Goal: Task Accomplishment & Management: Manage account settings

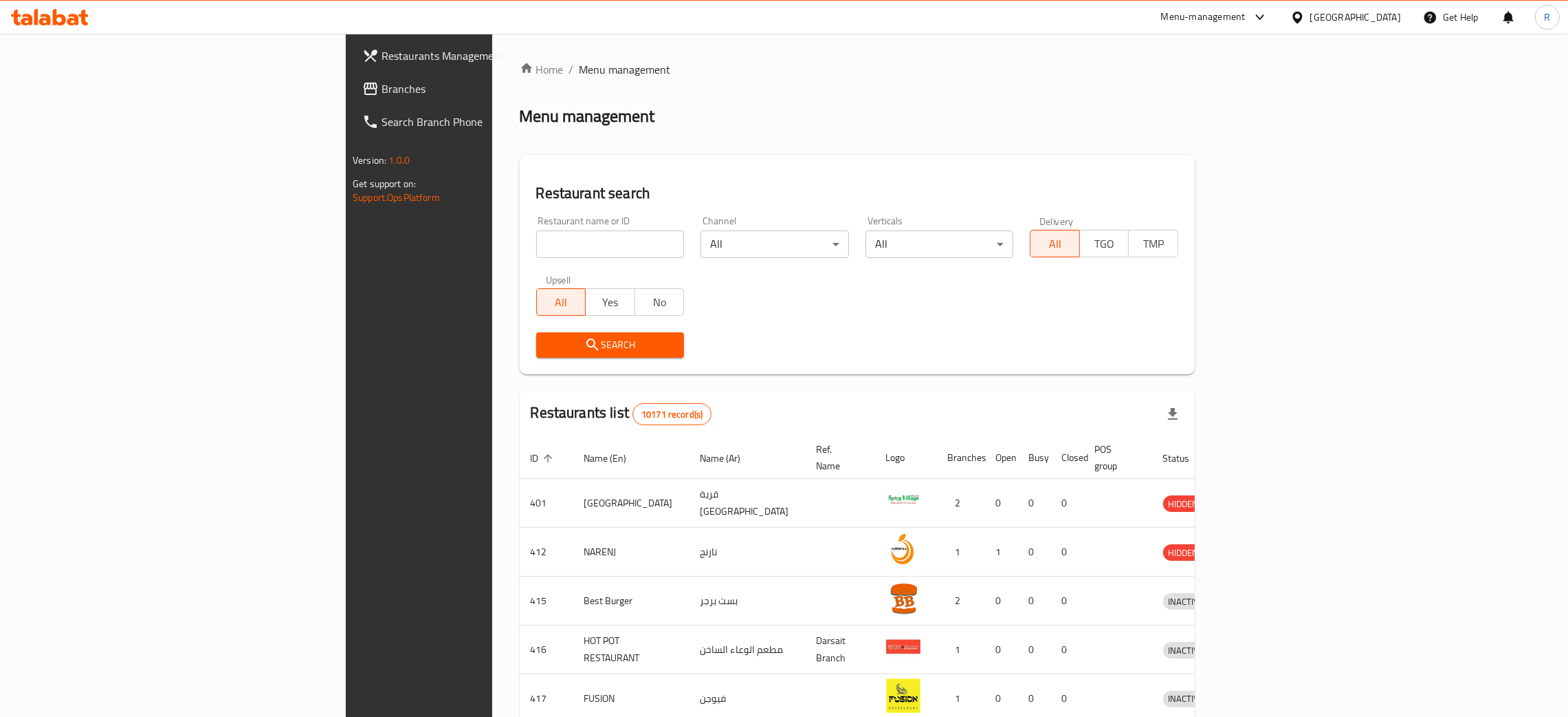
click at [1383, 17] on div "[GEOGRAPHIC_DATA]" at bounding box center [1356, 17] width 90 height 15
click at [1264, 213] on div "Jordan" at bounding box center [1297, 205] width 206 height 32
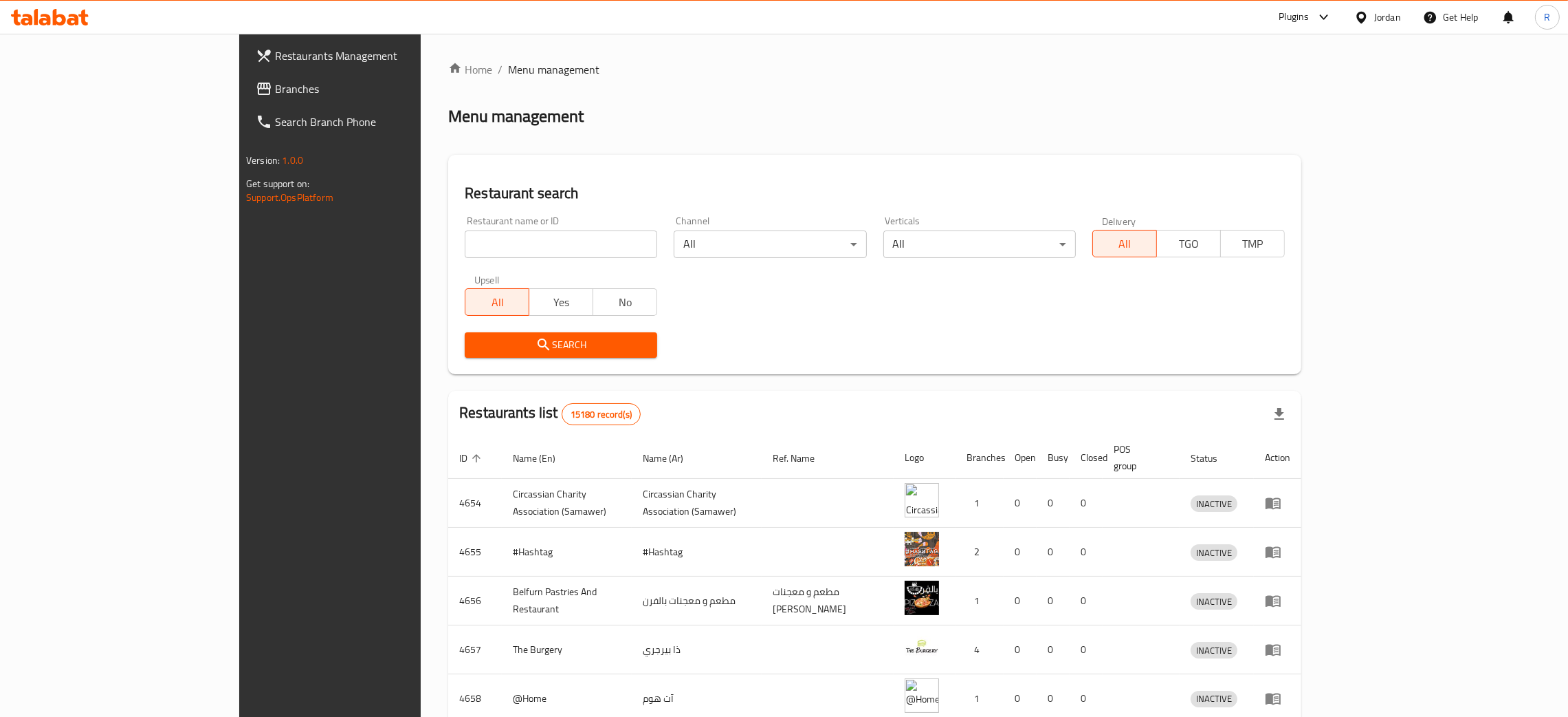
click at [275, 90] on span "Branches" at bounding box center [382, 89] width 215 height 17
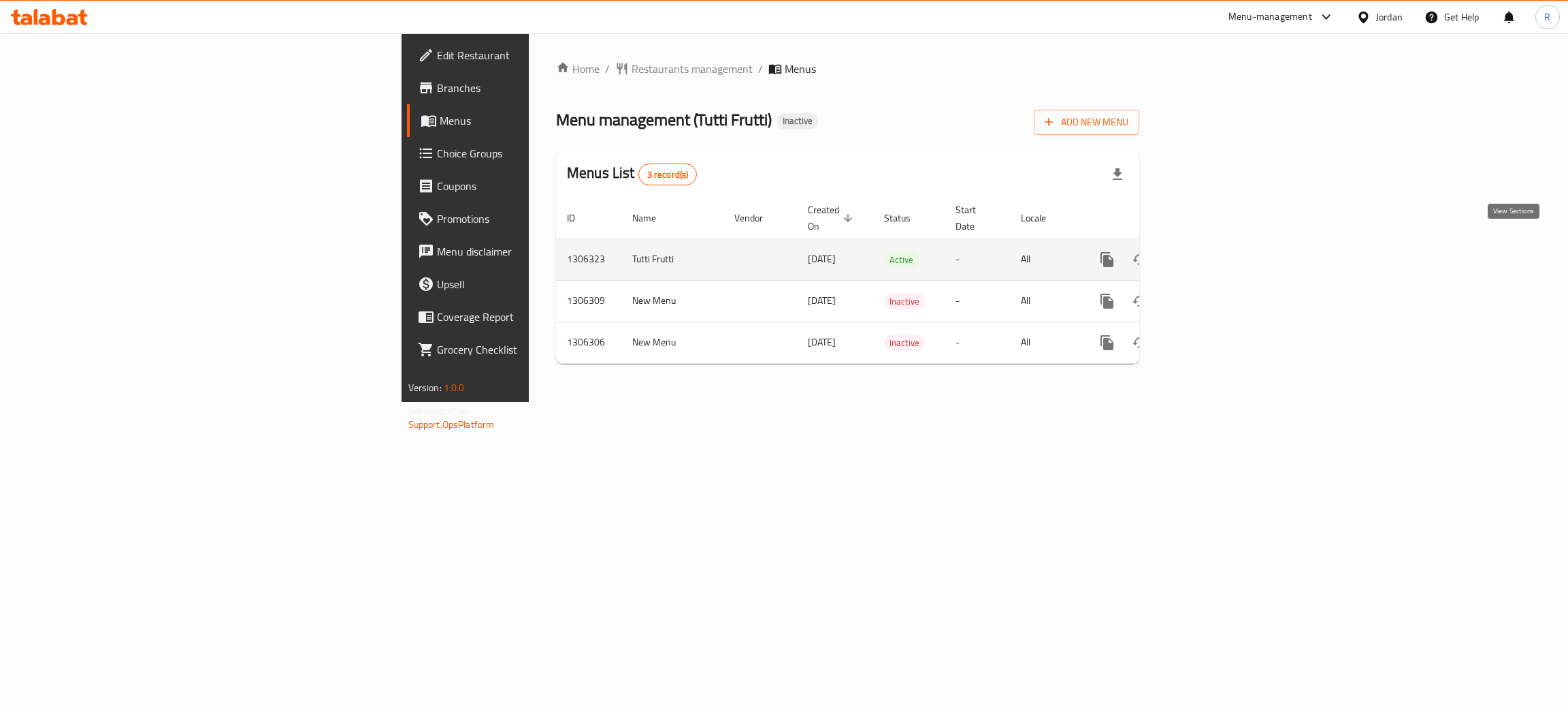
click at [1222, 249] on link "enhanced table" at bounding box center [1206, 260] width 33 height 33
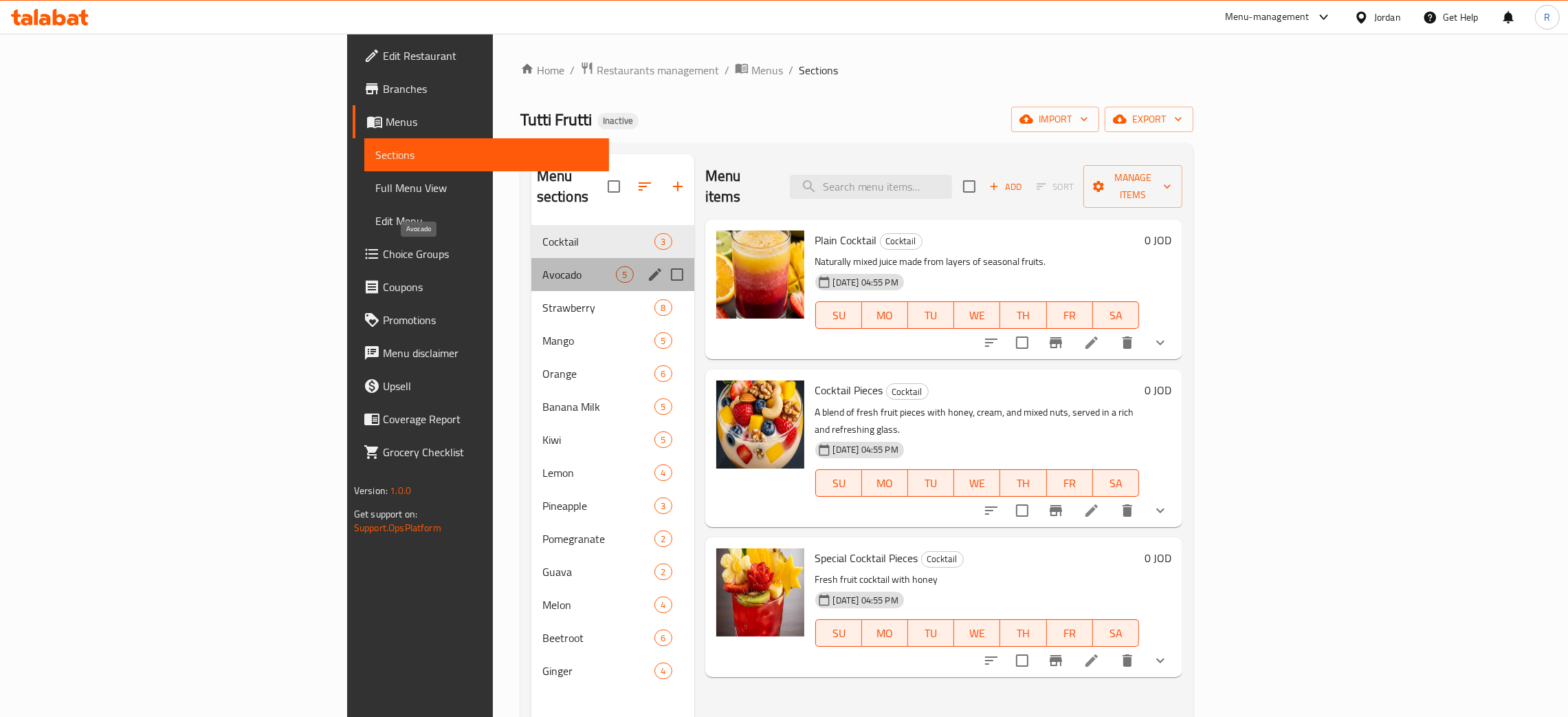
click at [542, 266] on span "Avocado" at bounding box center [579, 274] width 75 height 17
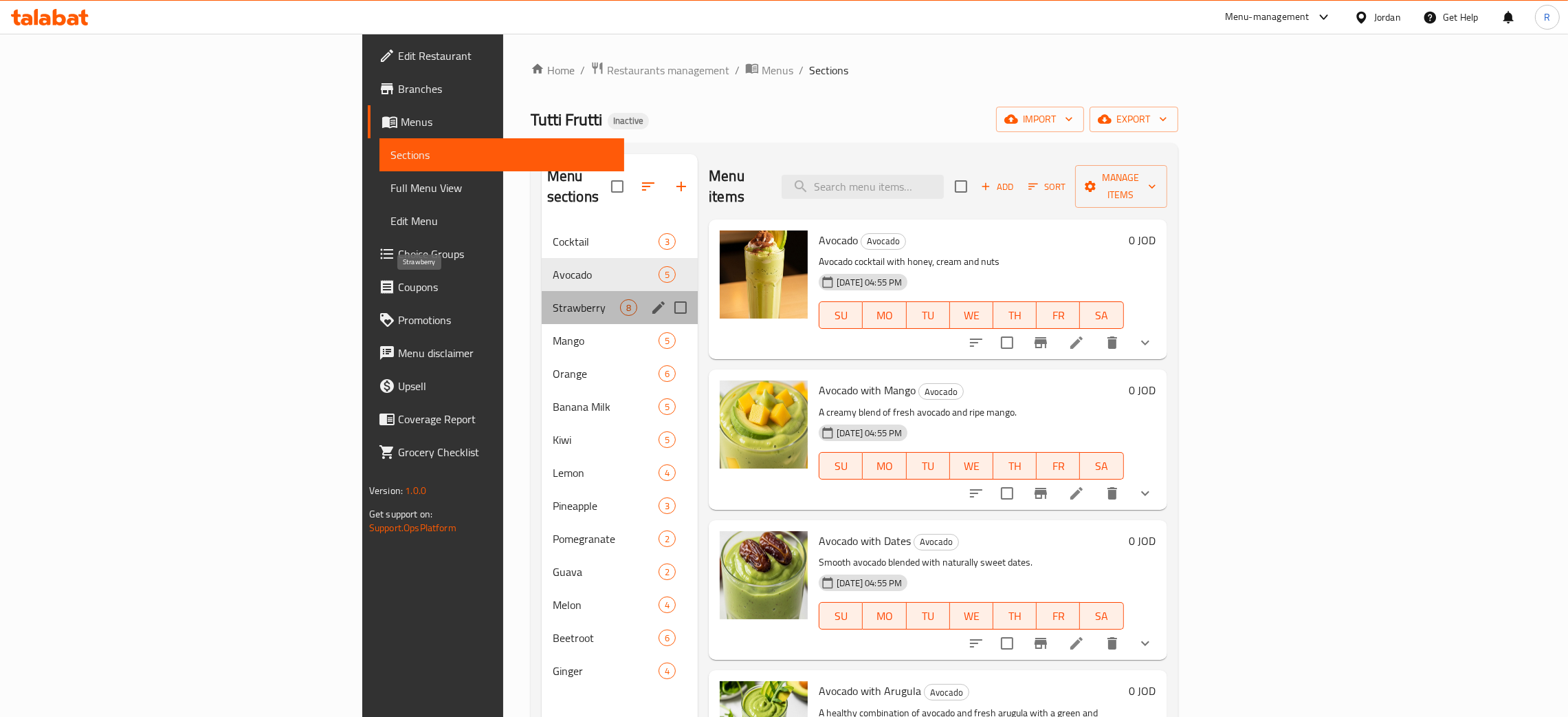
click at [553, 299] on span "Strawberry" at bounding box center [586, 307] width 68 height 17
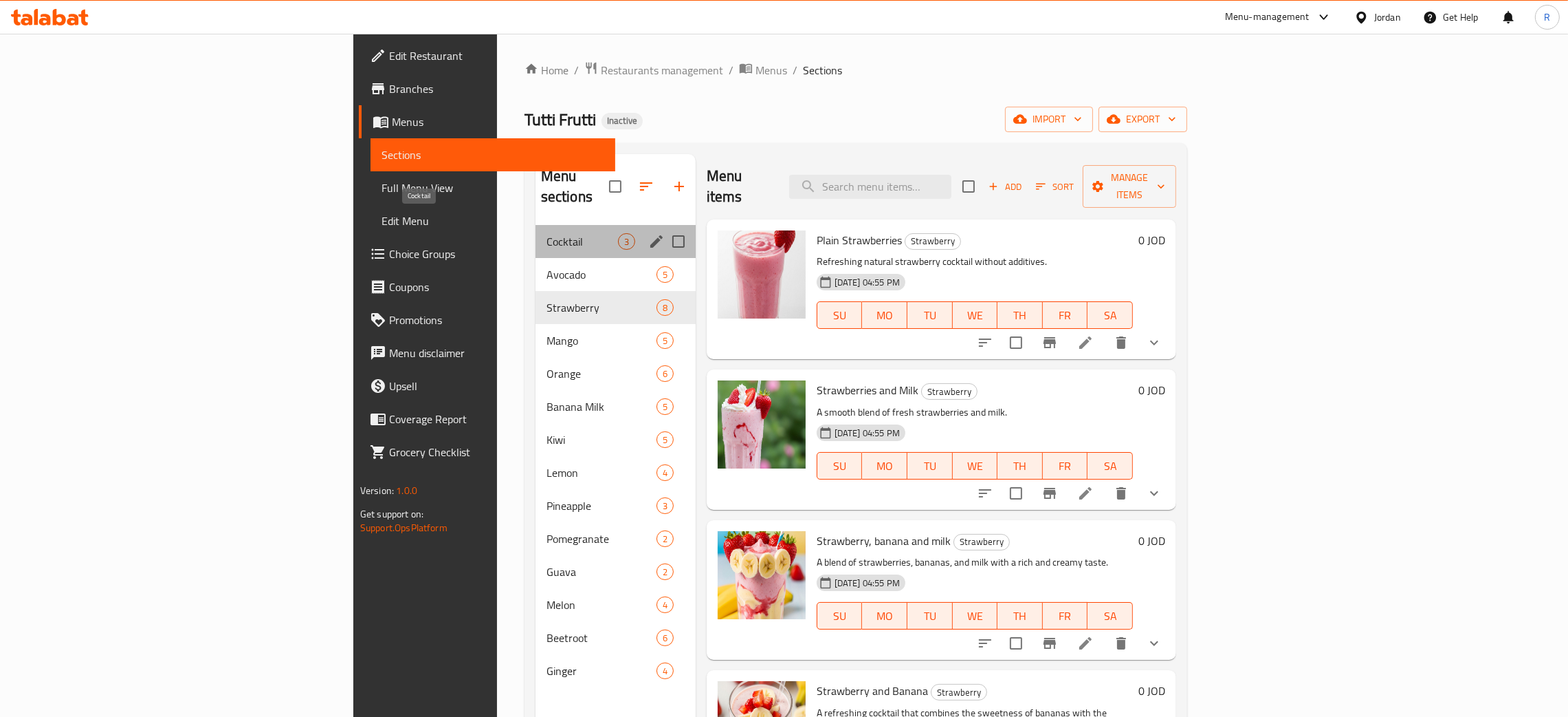
click at [547, 233] on span "Cocktail" at bounding box center [582, 241] width 71 height 17
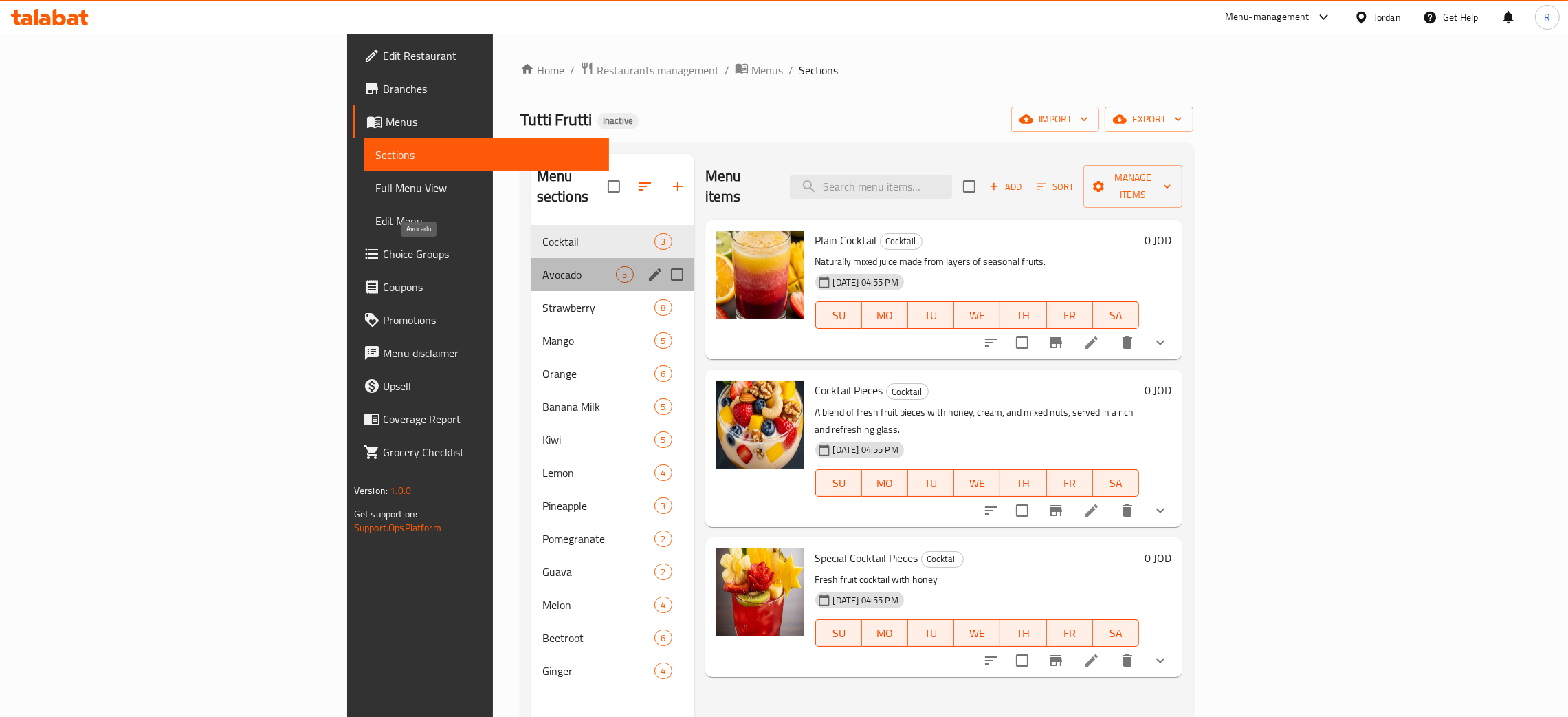
click at [542, 266] on span "Avocado" at bounding box center [579, 274] width 75 height 17
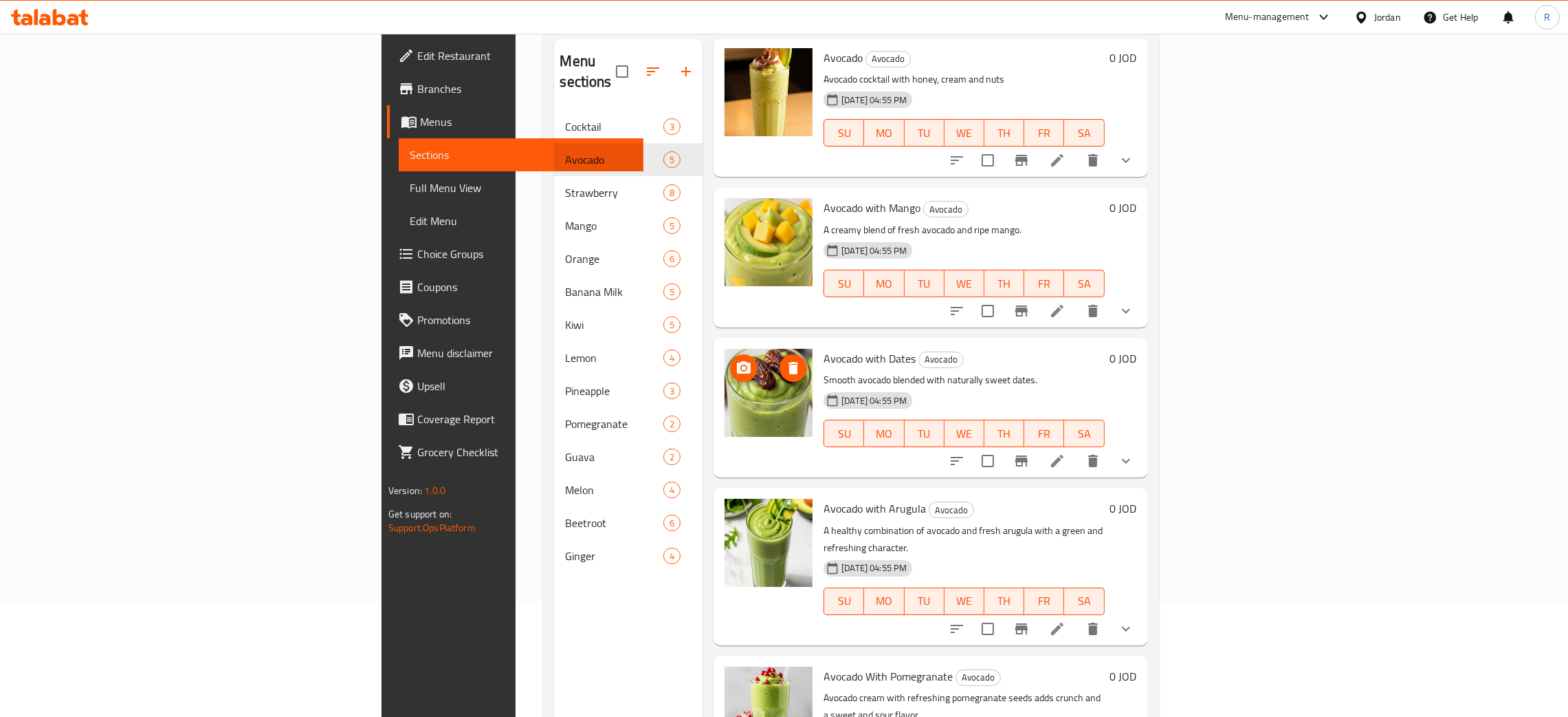
scroll to position [194, 0]
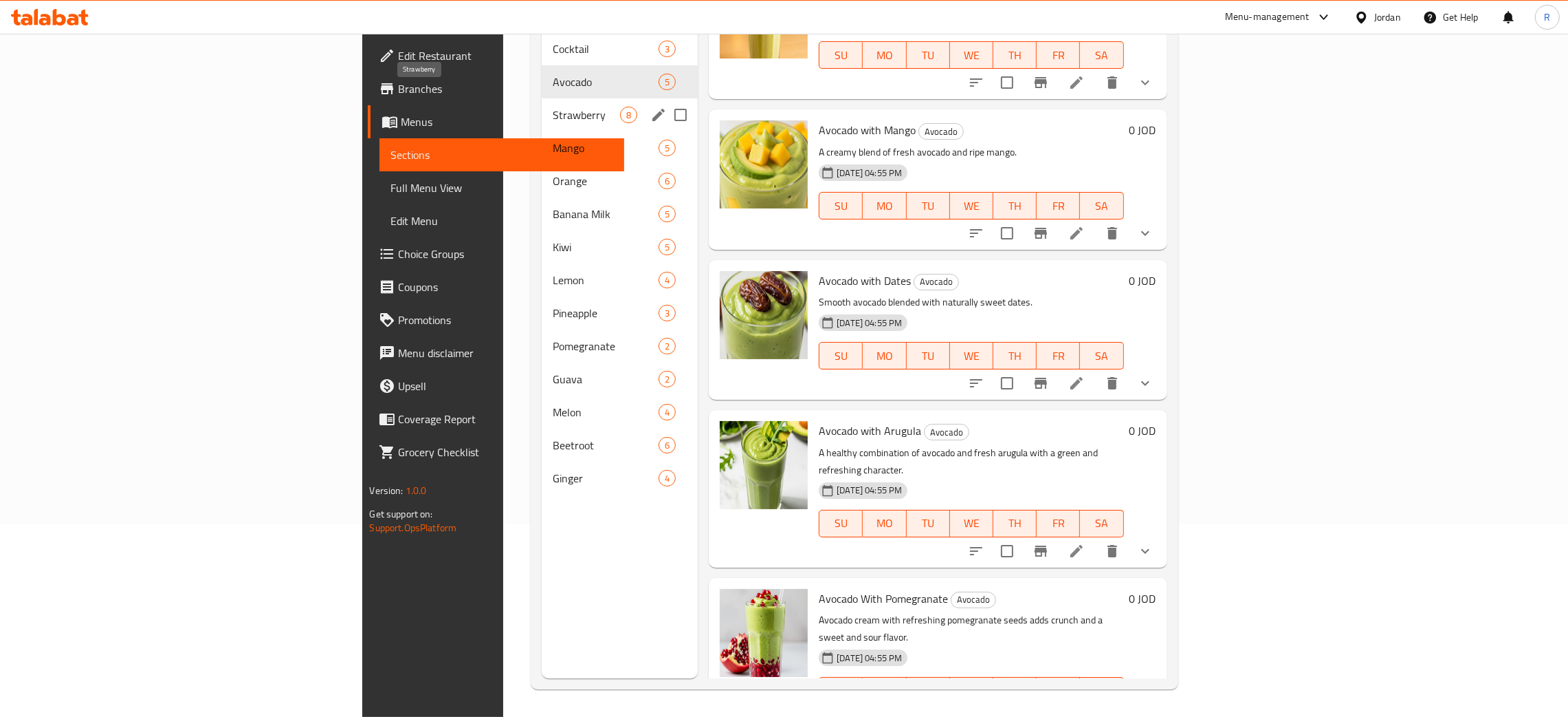
click at [553, 106] on span "Strawberry" at bounding box center [586, 114] width 68 height 17
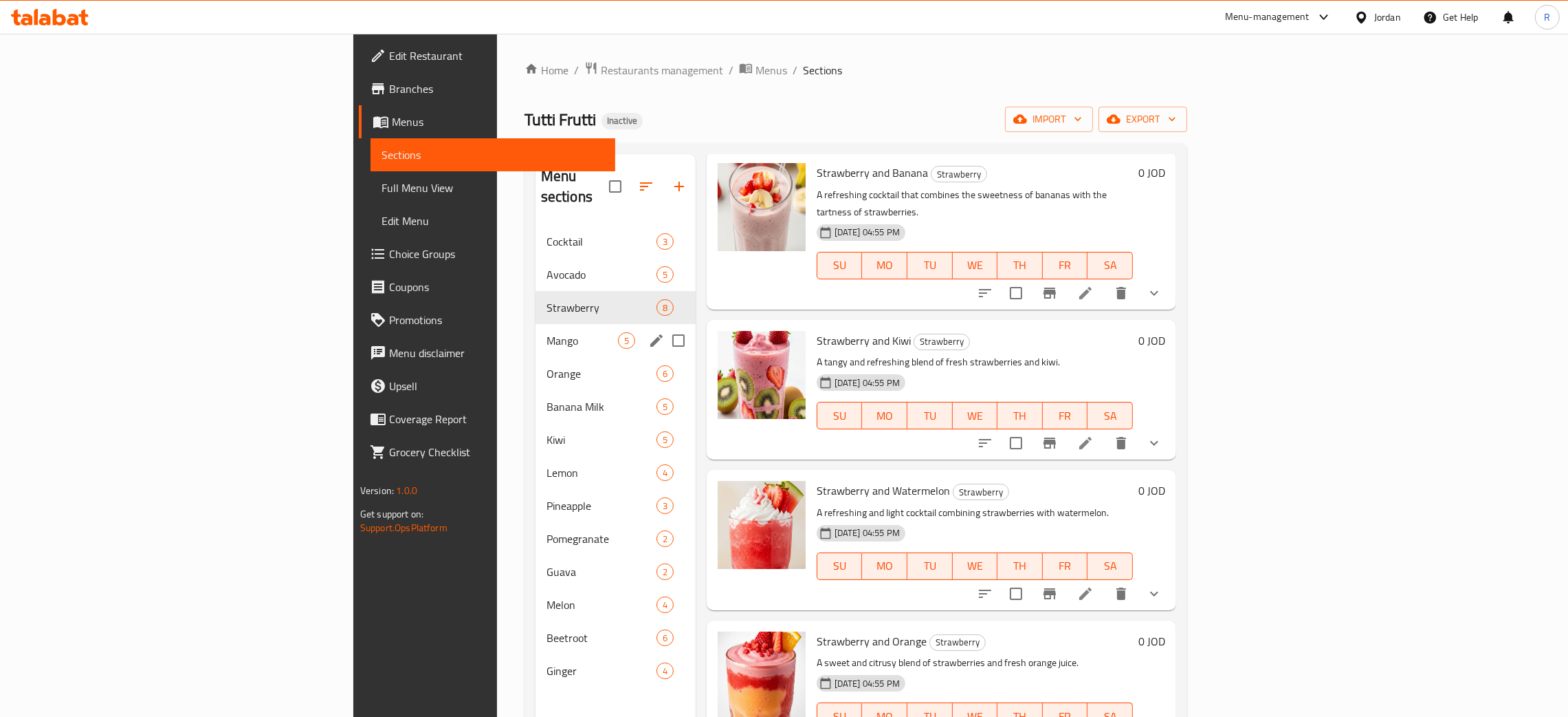
click at [535, 324] on div "Mango 5" at bounding box center [615, 341] width 161 height 33
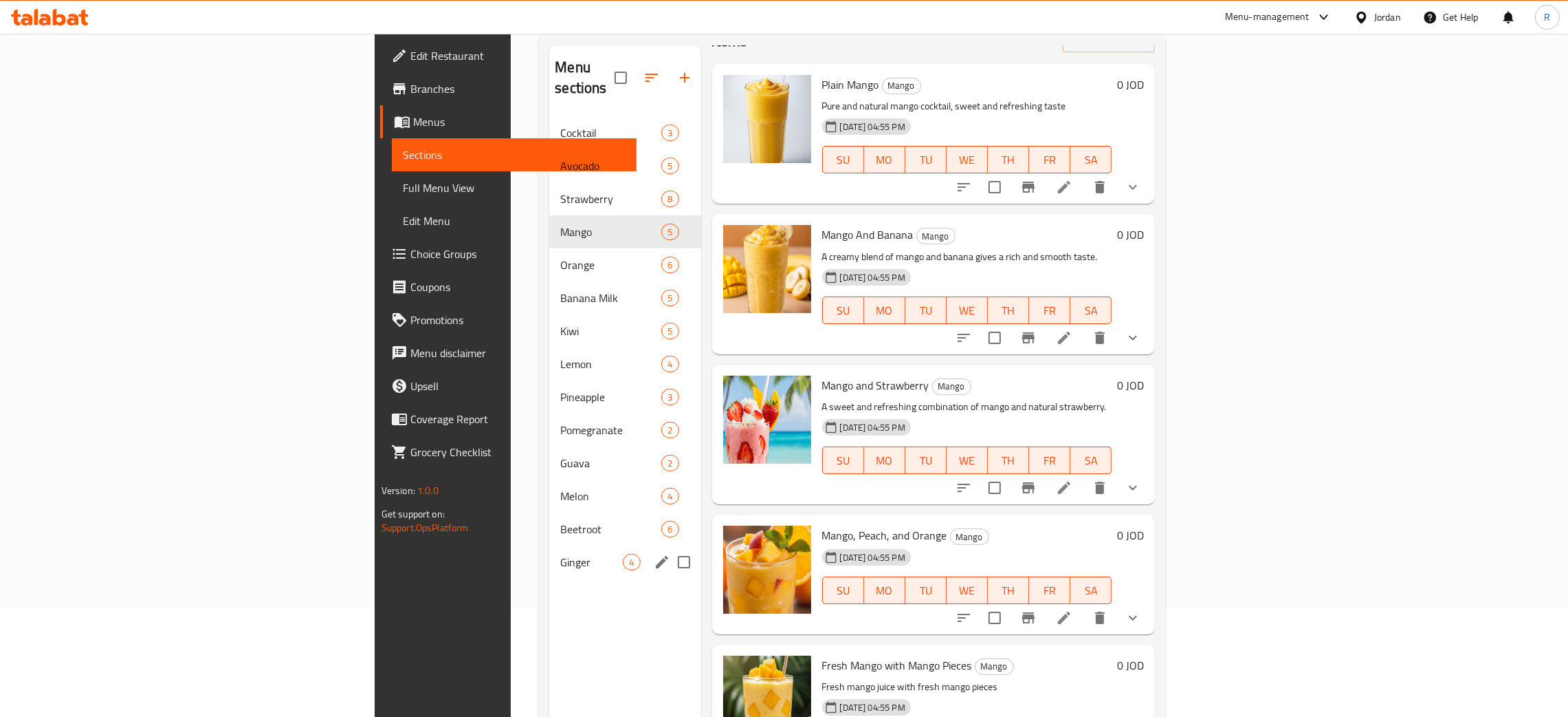
scroll to position [194, 0]
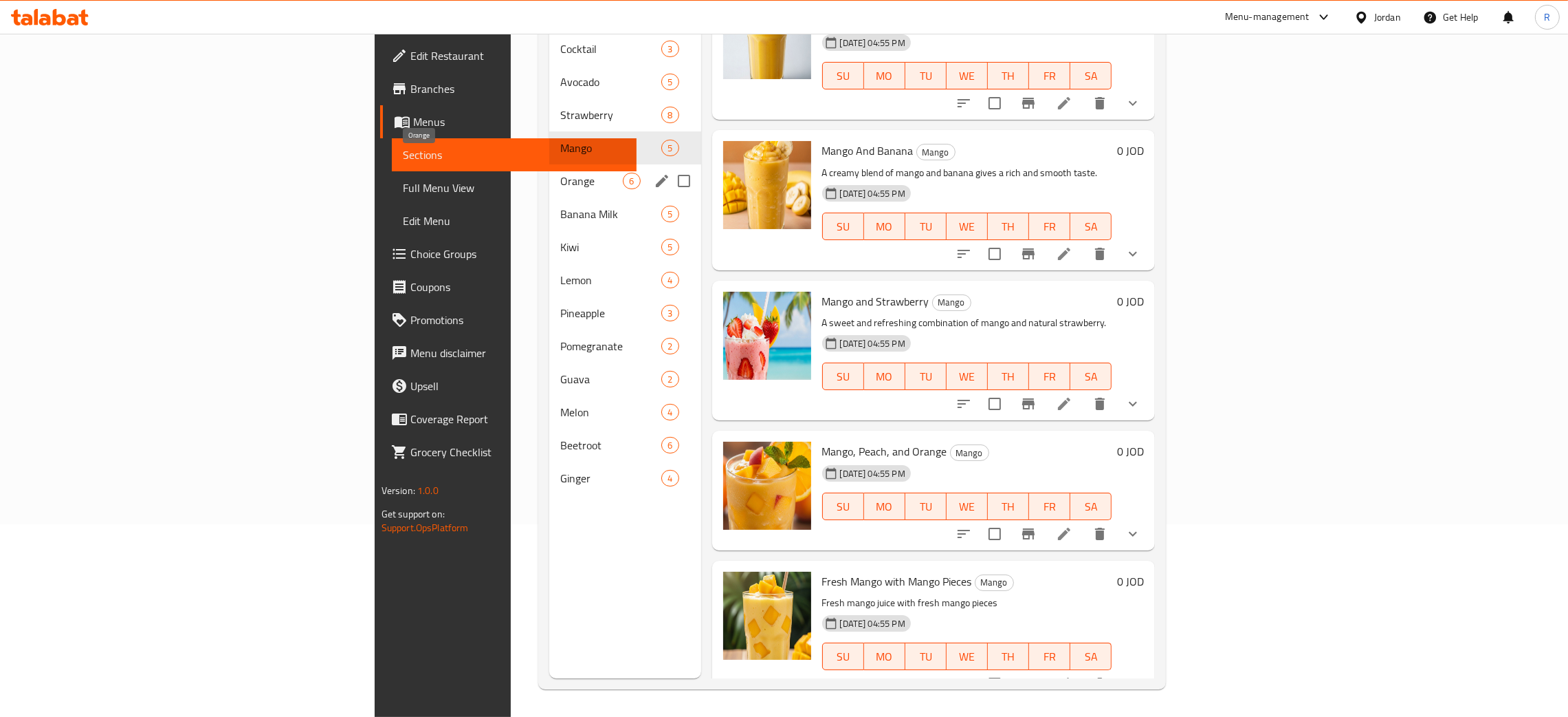
click at [561, 173] on span "Orange" at bounding box center [591, 181] width 62 height 17
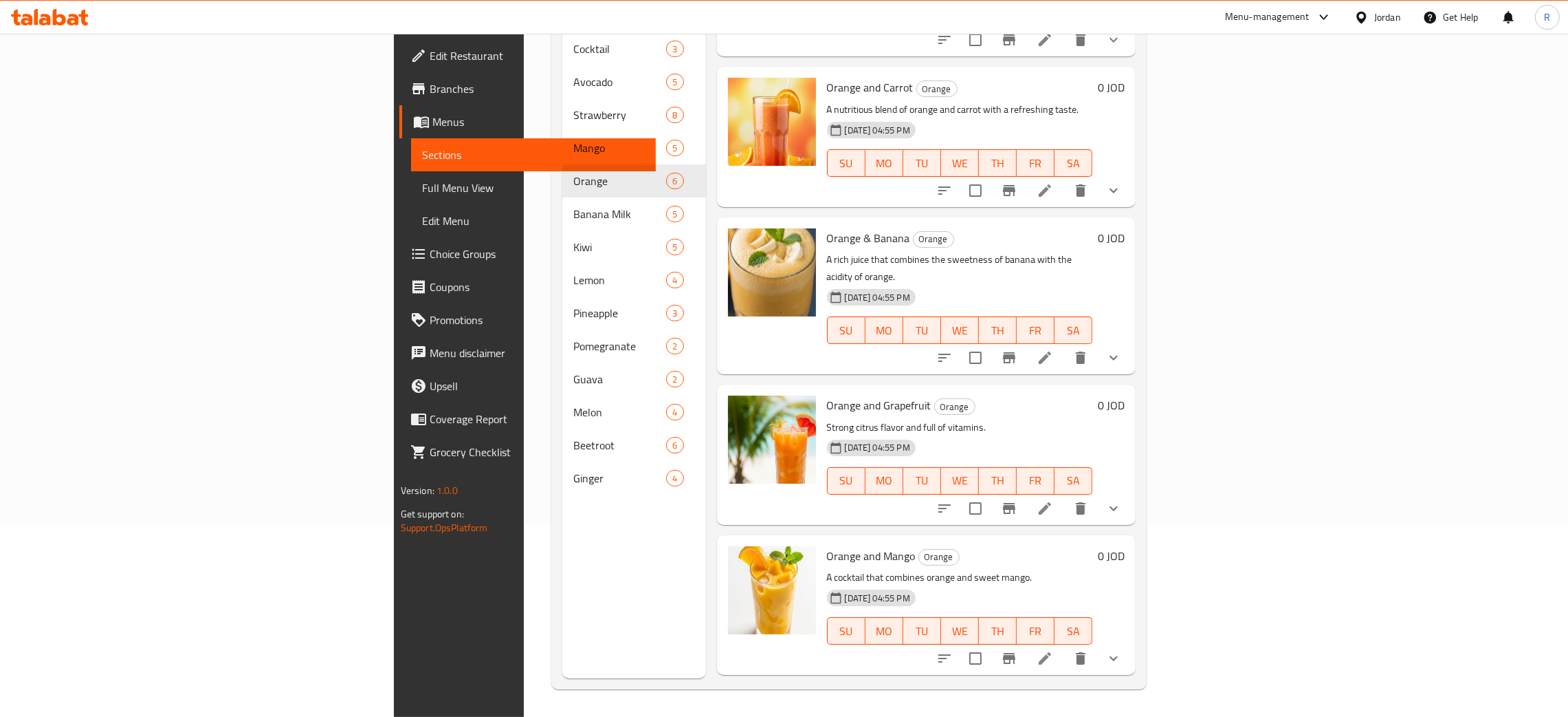
scroll to position [218, 0]
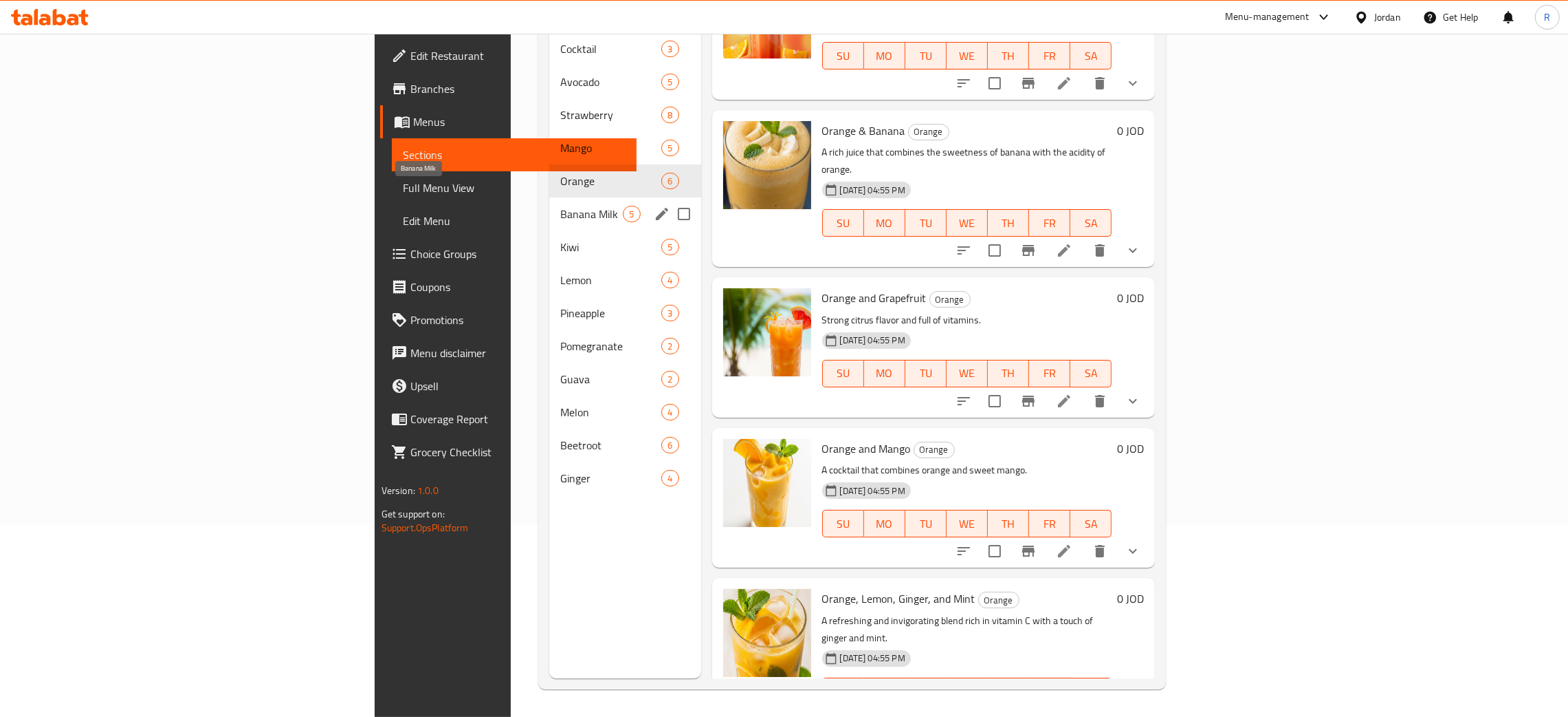
click at [561, 205] on span "Banana Milk" at bounding box center [591, 213] width 62 height 17
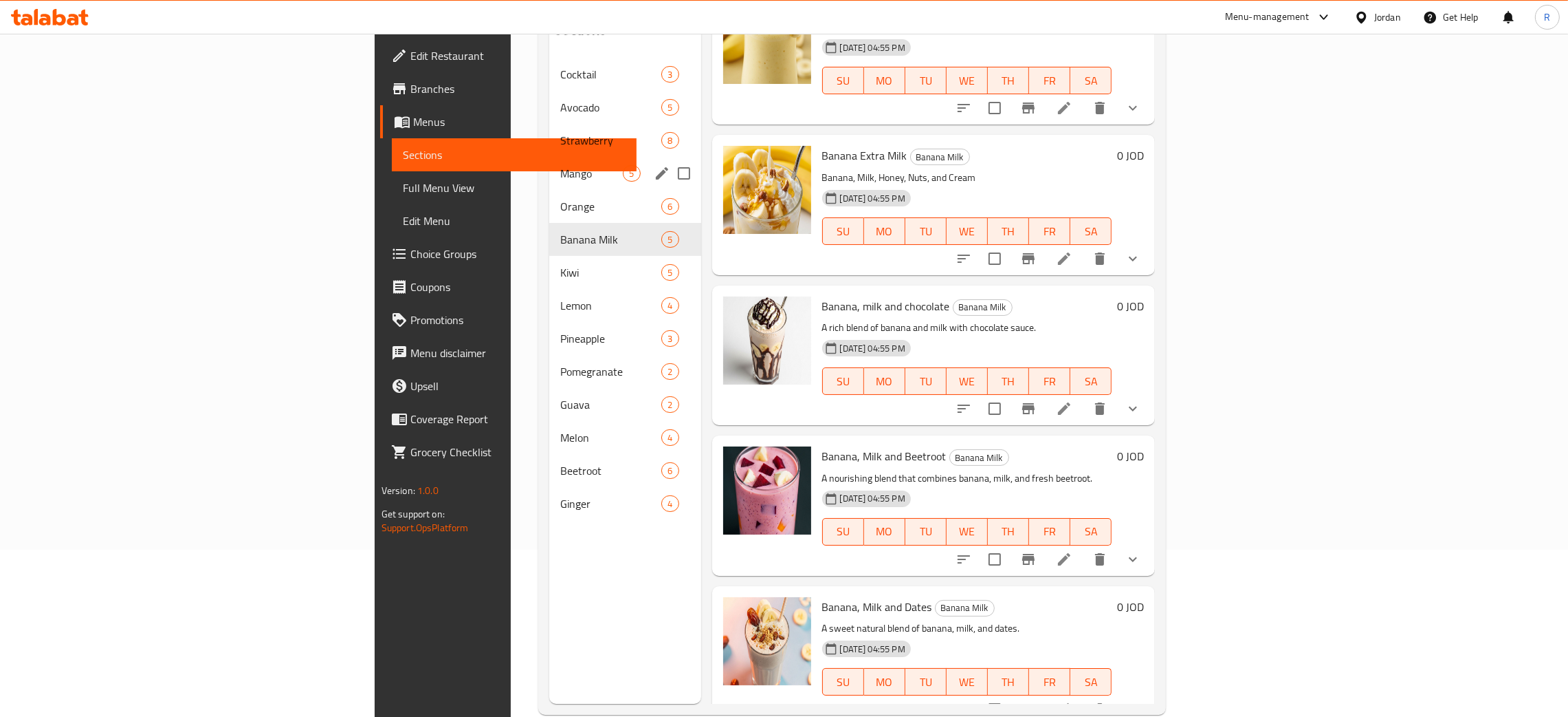
scroll to position [194, 0]
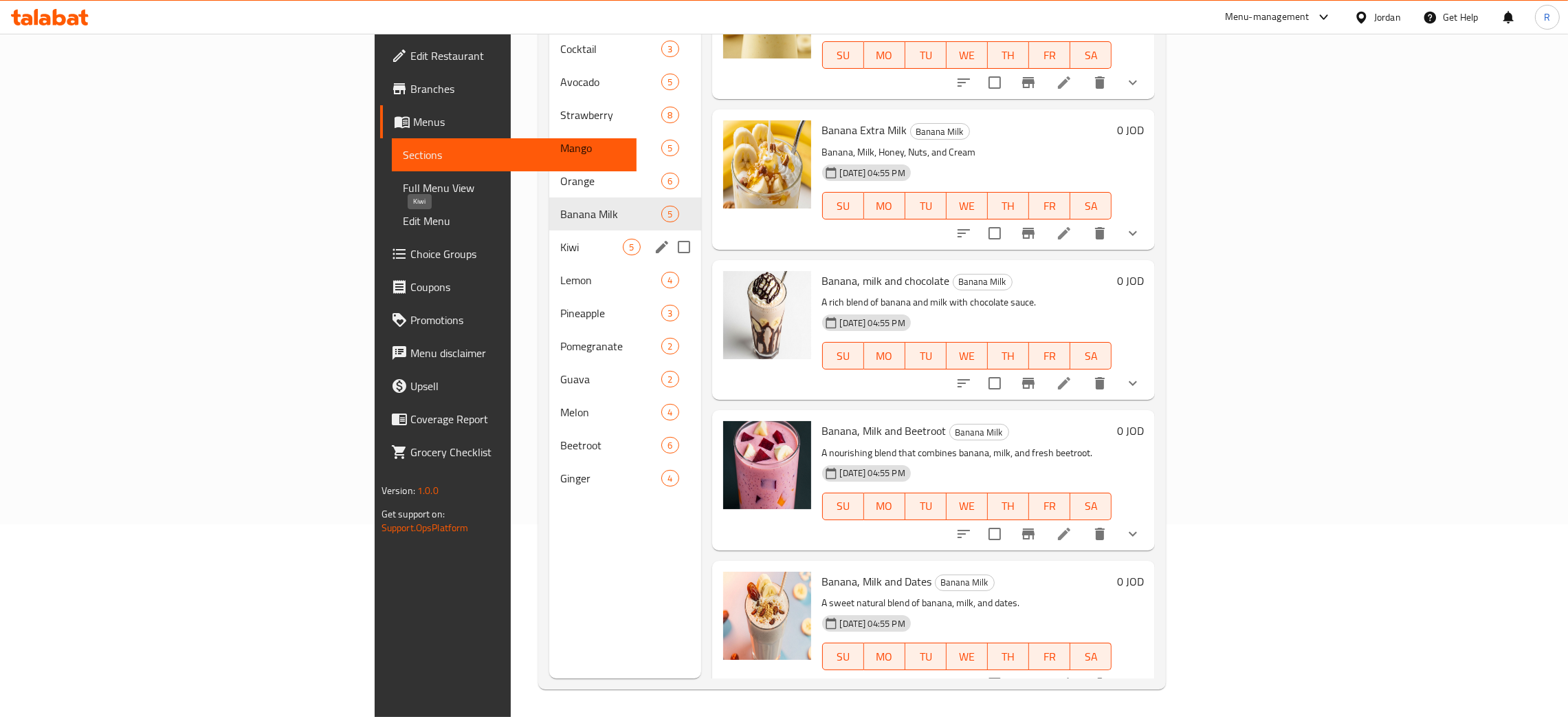
click at [561, 239] on span "Kiwi" at bounding box center [591, 247] width 62 height 17
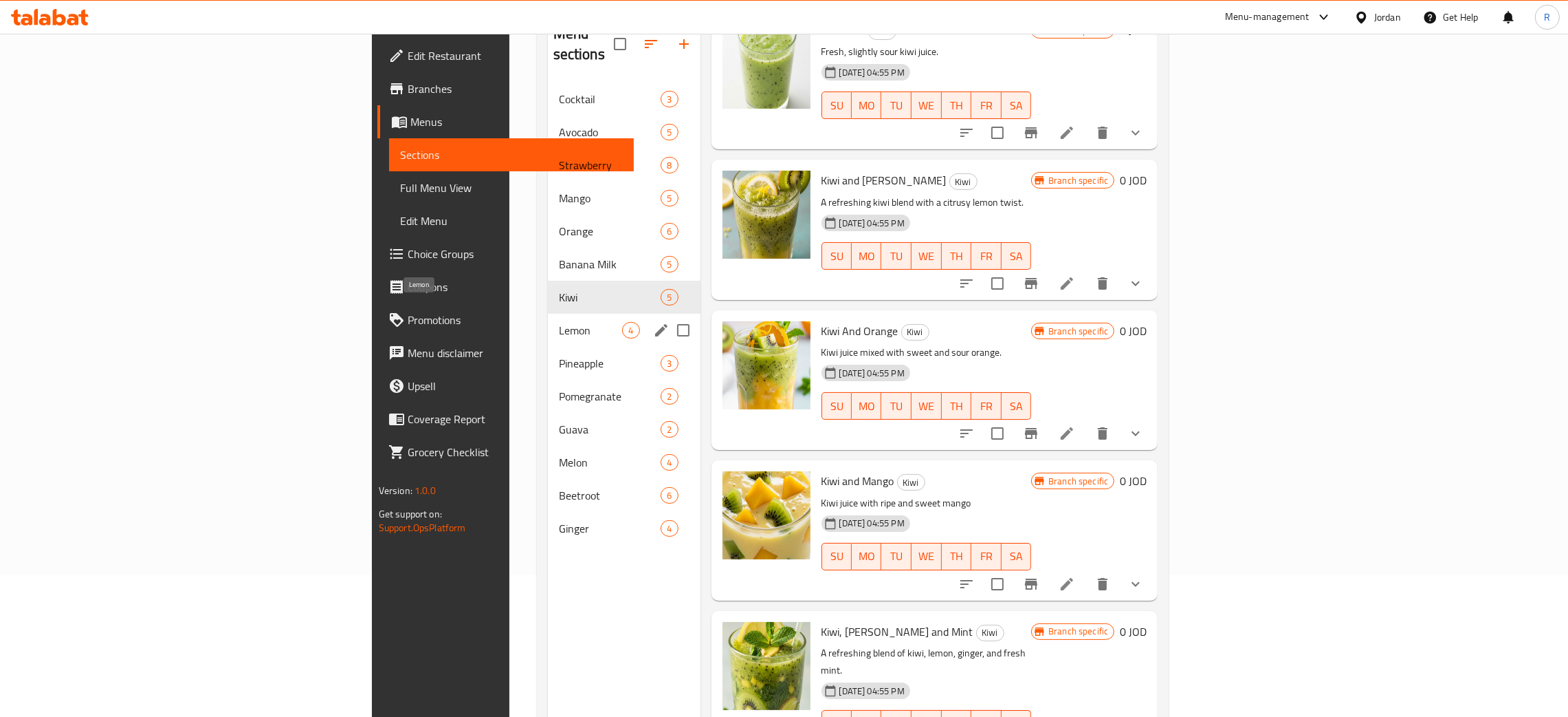
scroll to position [194, 0]
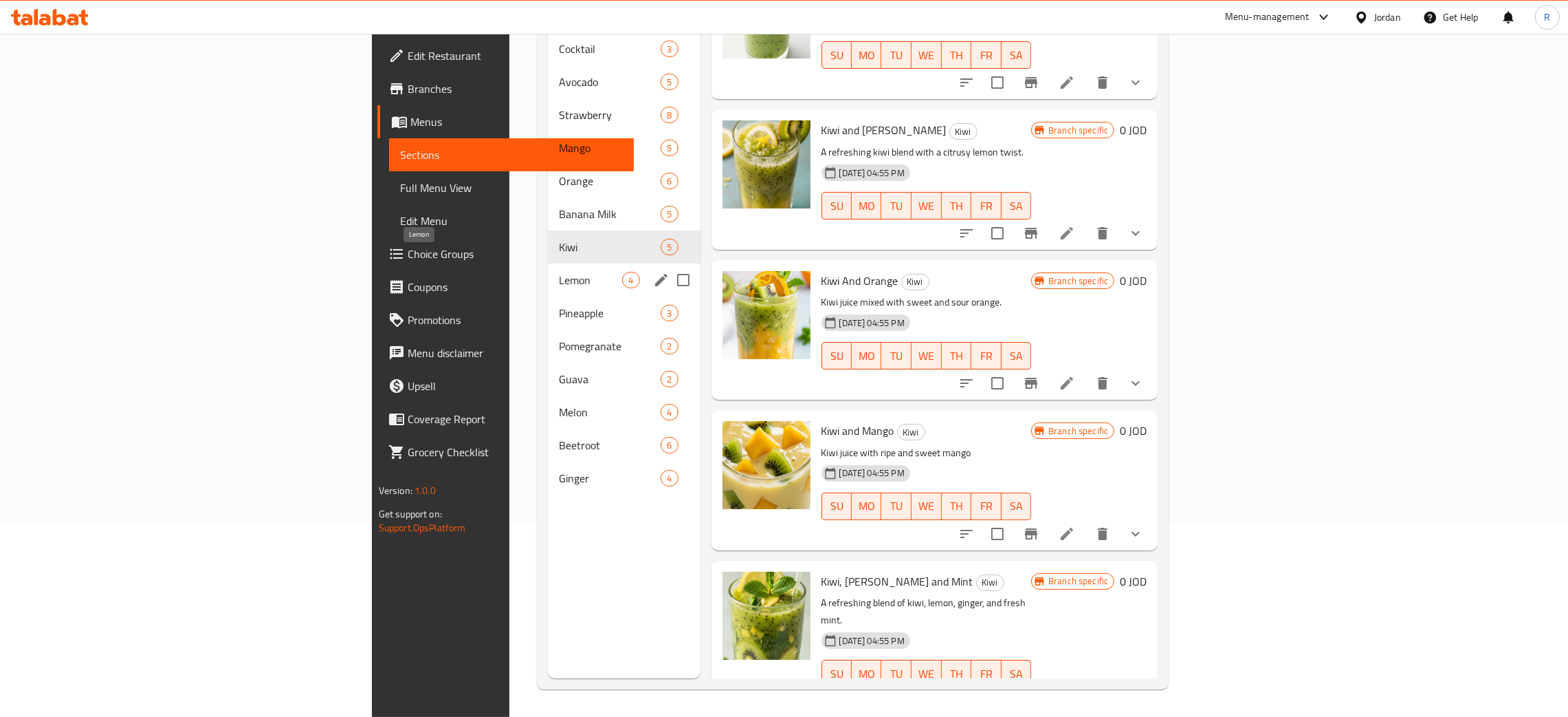
click at [559, 272] on span "Lemon" at bounding box center [591, 280] width 64 height 17
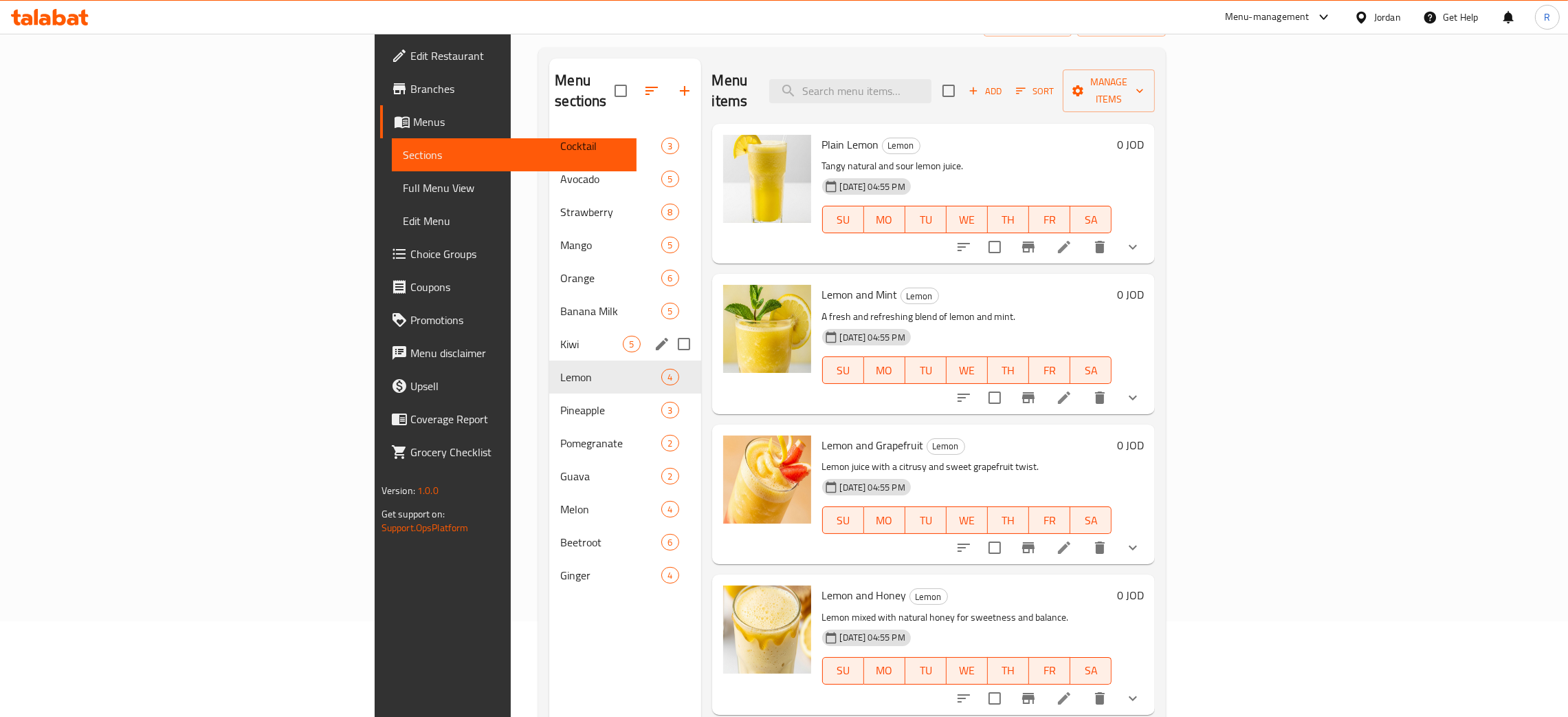
scroll to position [194, 0]
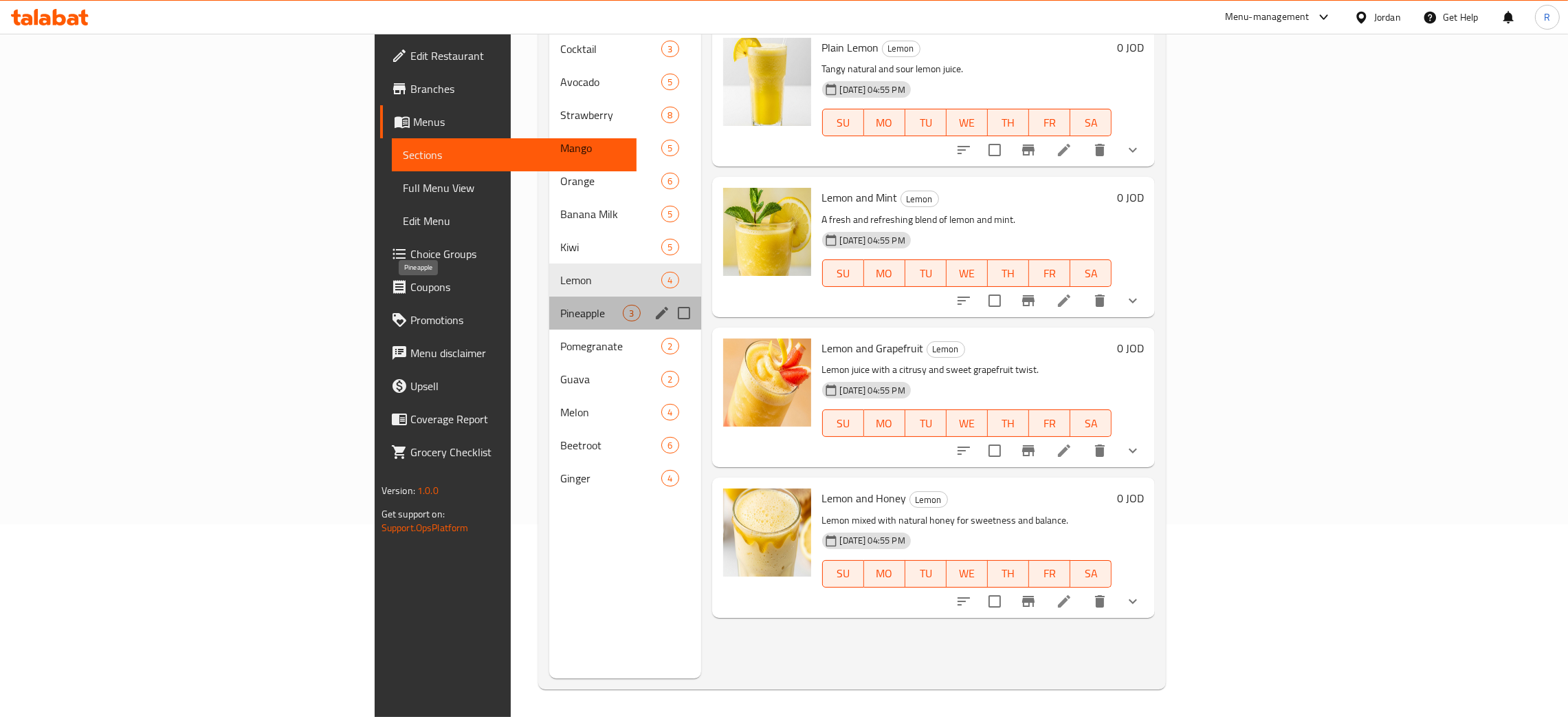
click at [561, 305] on span "Pineapple" at bounding box center [591, 312] width 62 height 17
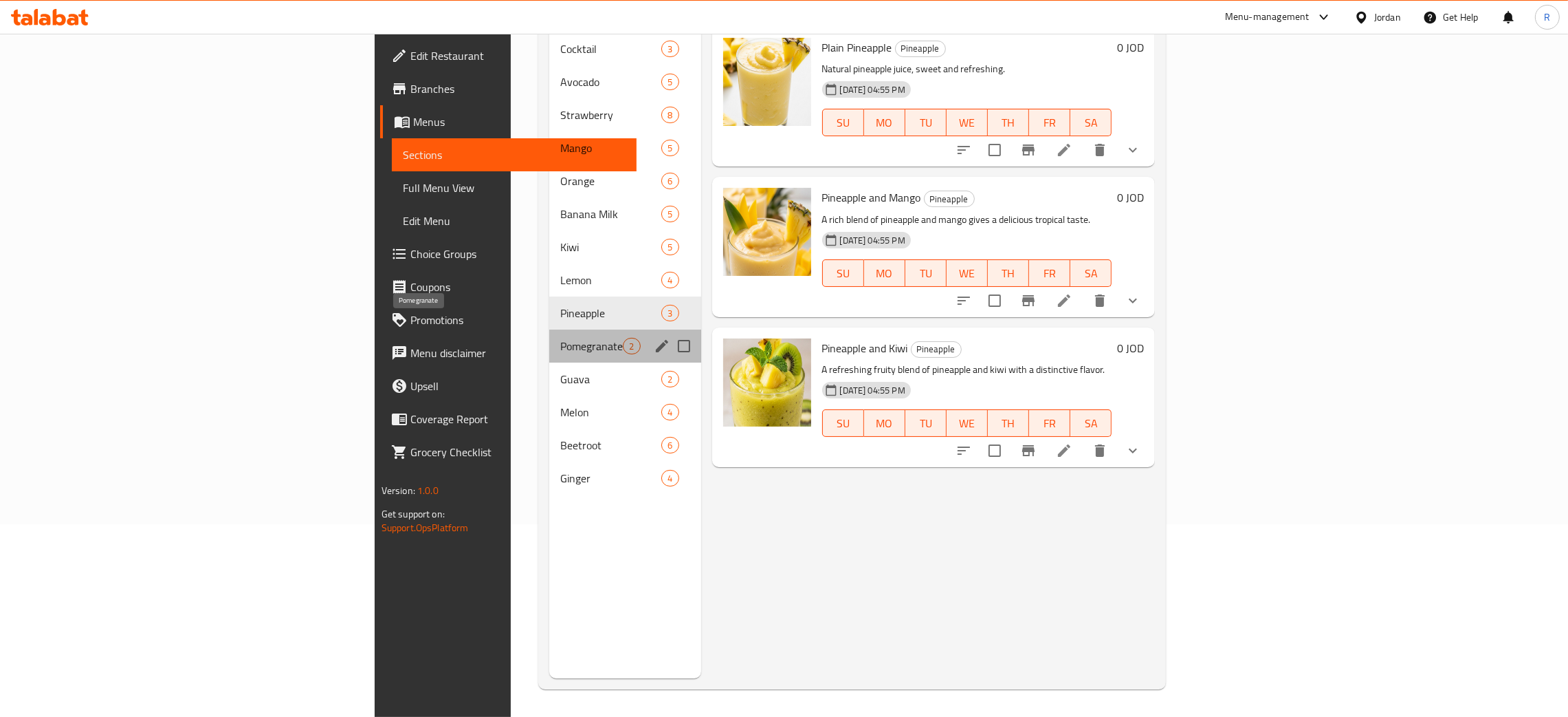
click at [561, 338] on span "Pomegranate" at bounding box center [591, 346] width 62 height 17
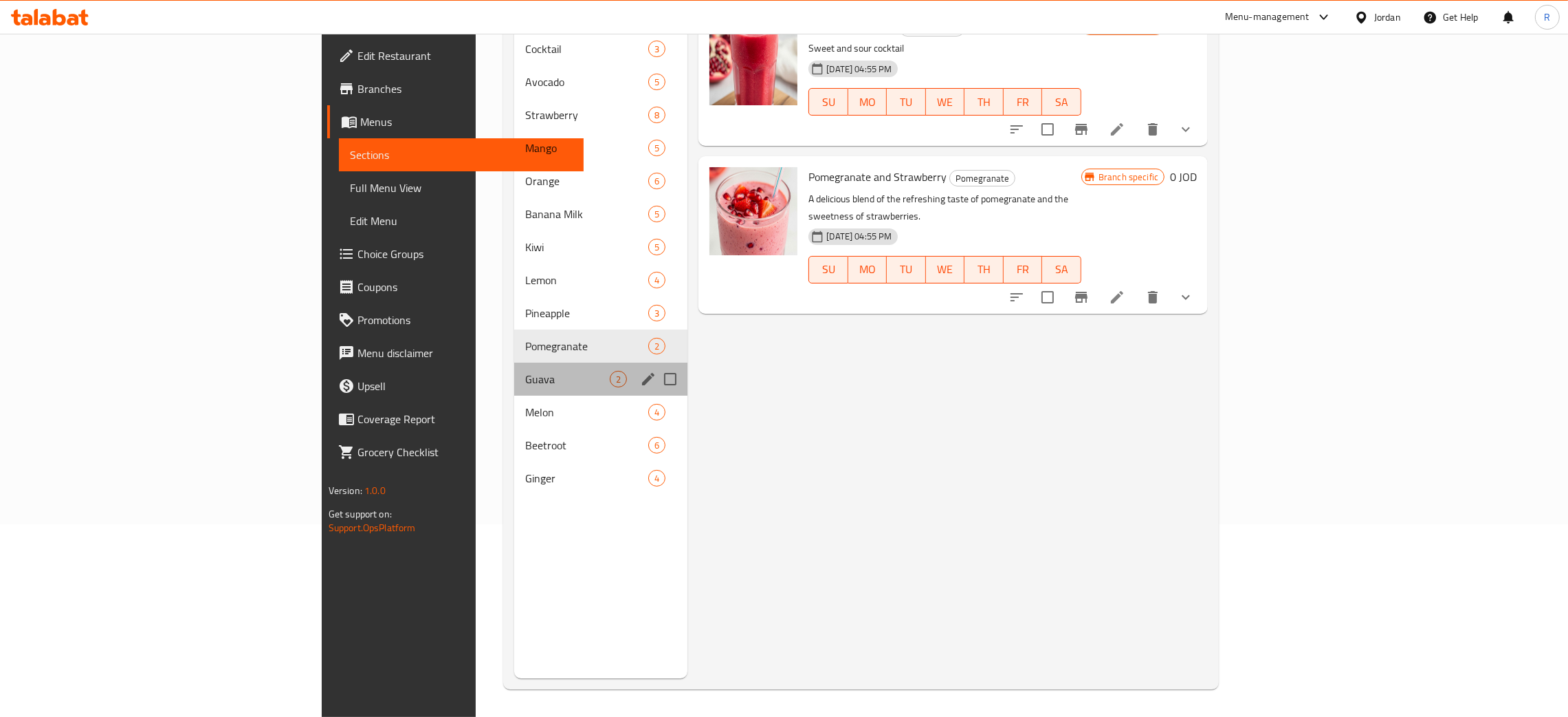
click at [514, 367] on div "Guava 2" at bounding box center [600, 379] width 173 height 33
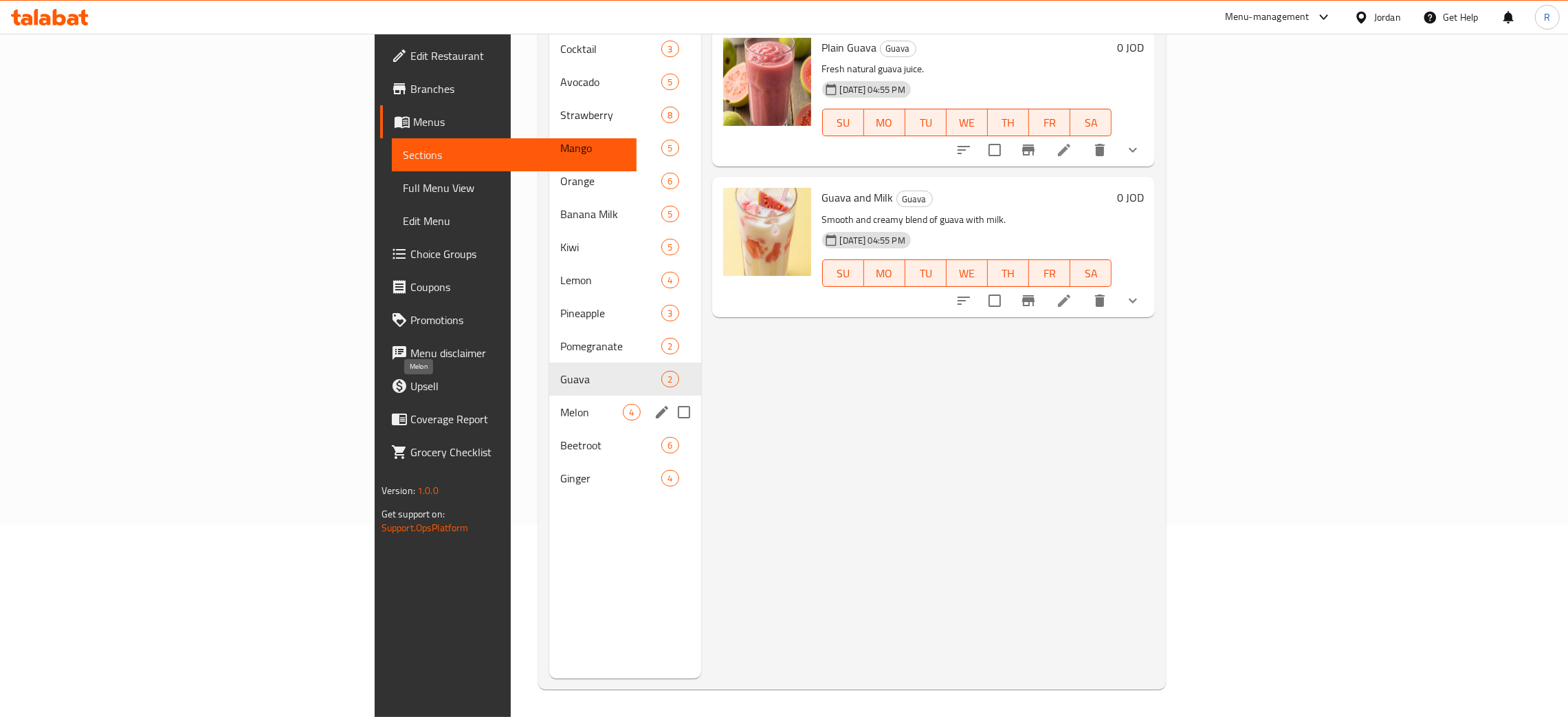
click at [561, 404] on span "Melon" at bounding box center [591, 412] width 62 height 17
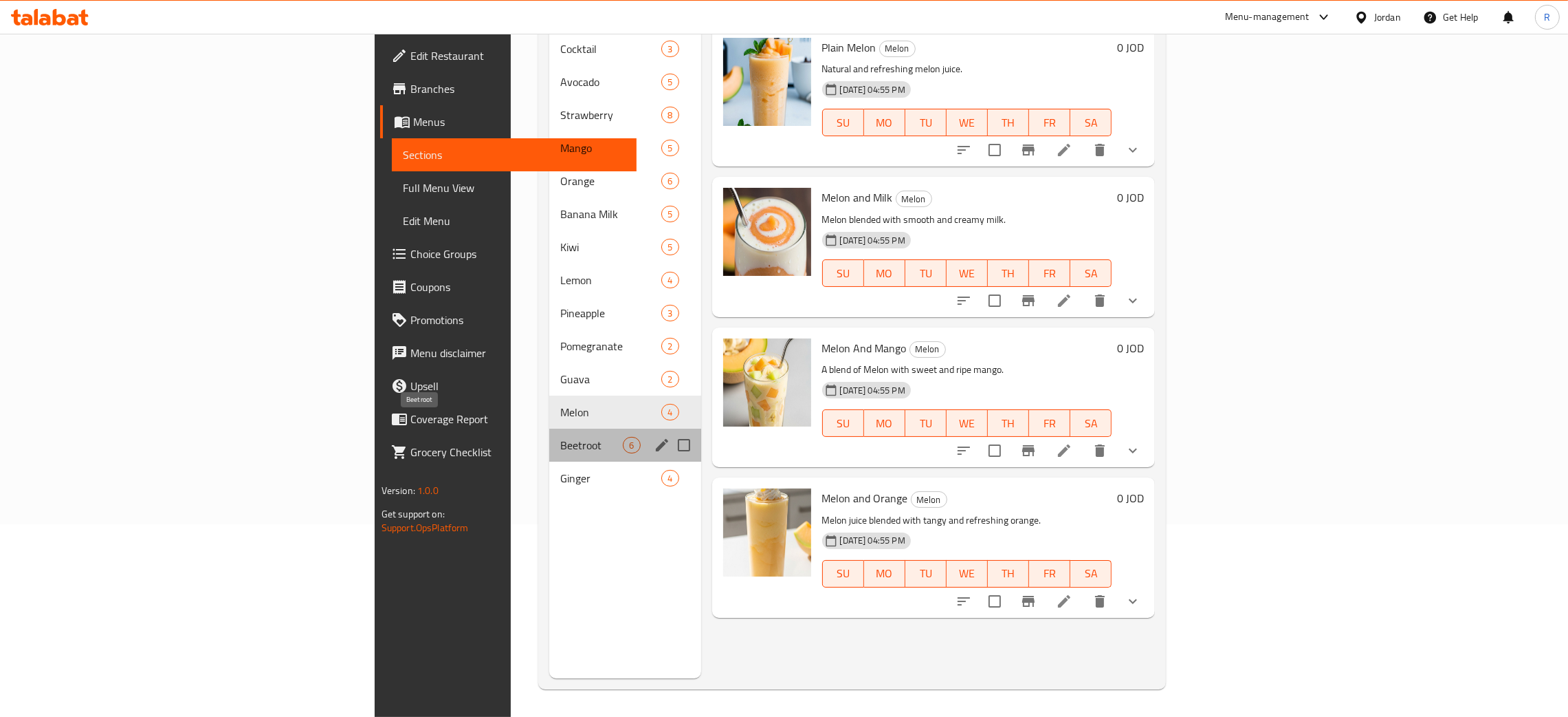
click at [561, 437] on span "Beetroot" at bounding box center [591, 445] width 62 height 17
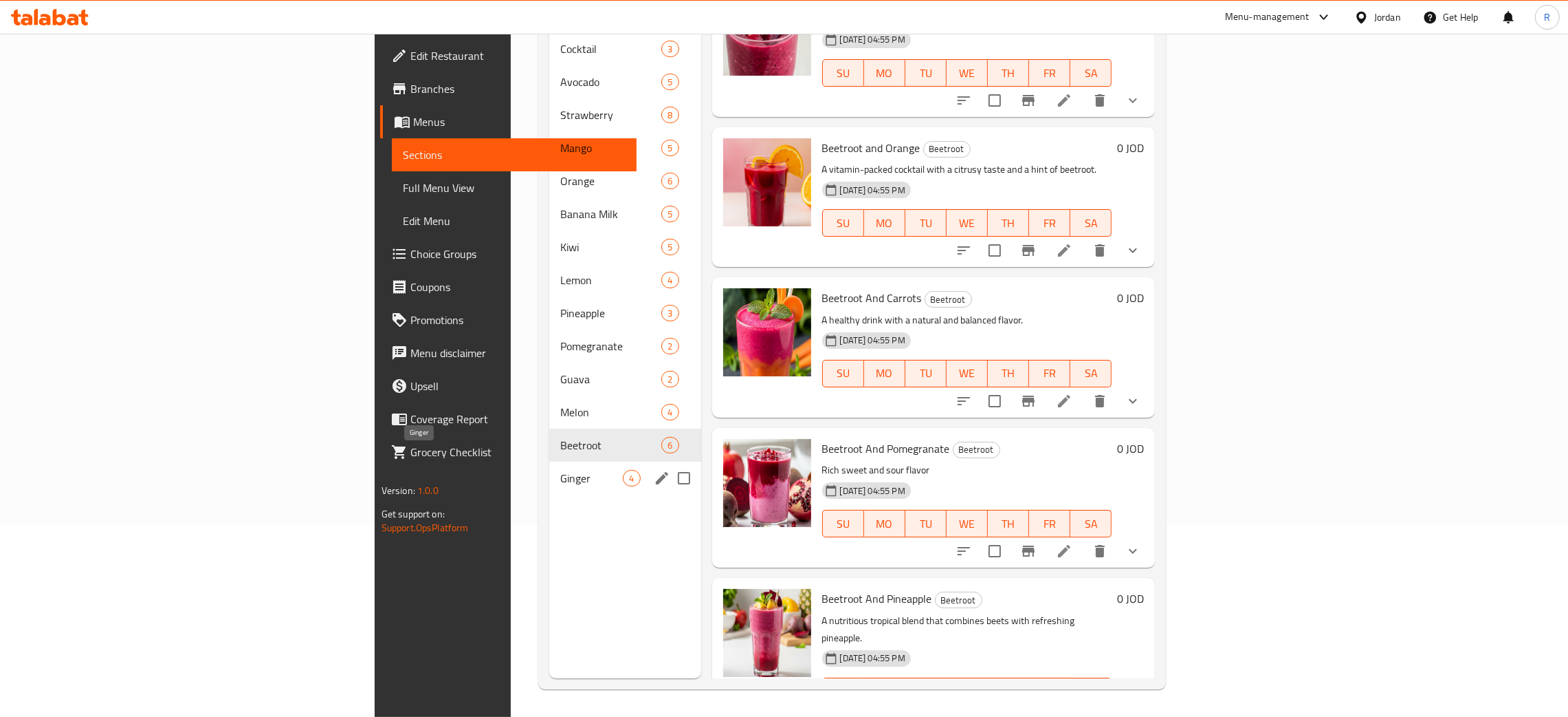
click at [561, 470] on span "Ginger" at bounding box center [591, 477] width 62 height 17
